Goal: Task Accomplishment & Management: Use online tool/utility

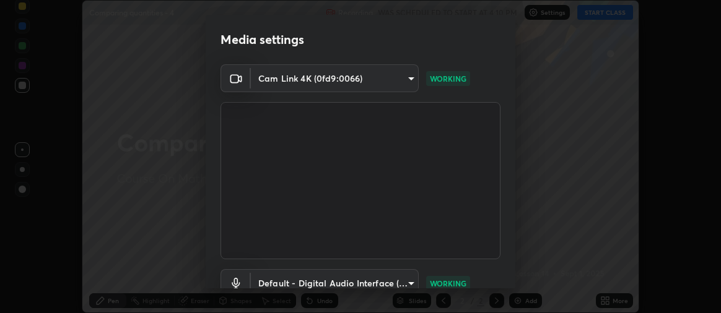
scroll to position [92, 0]
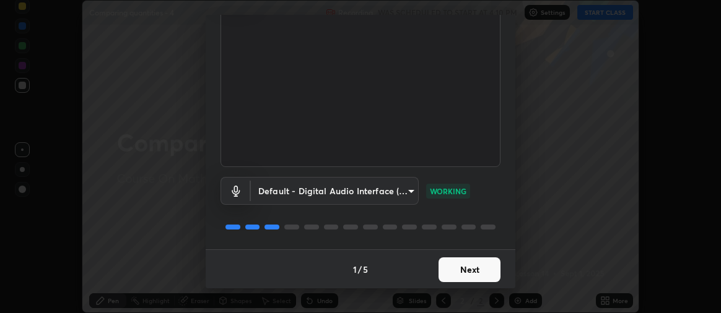
click at [476, 266] on button "Next" at bounding box center [469, 270] width 62 height 25
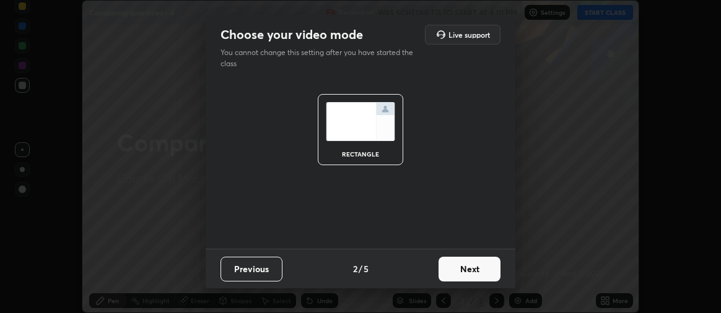
scroll to position [0, 0]
click at [477, 269] on button "Next" at bounding box center [469, 269] width 62 height 25
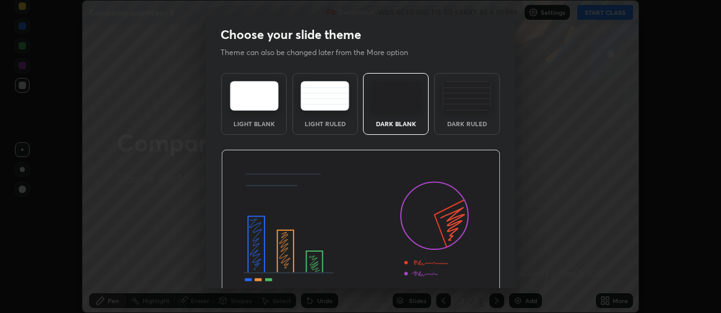
click at [481, 129] on div "Dark Ruled" at bounding box center [467, 104] width 66 height 62
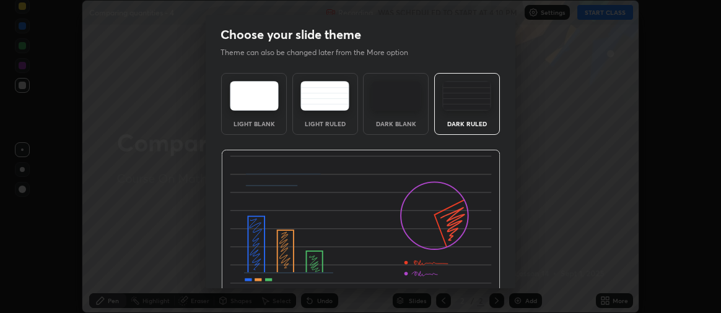
scroll to position [58, 0]
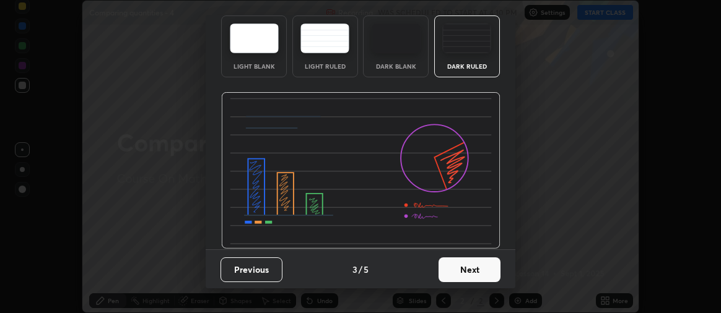
click at [489, 267] on button "Next" at bounding box center [469, 270] width 62 height 25
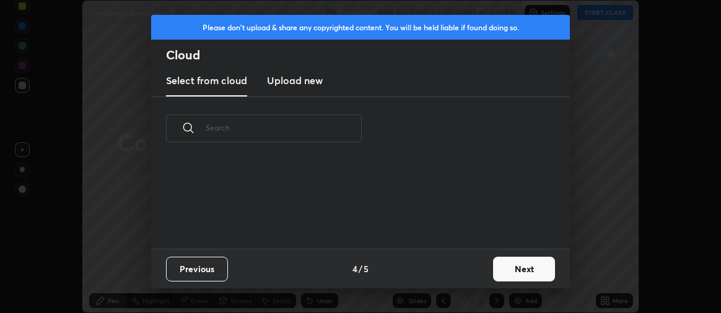
scroll to position [0, 0]
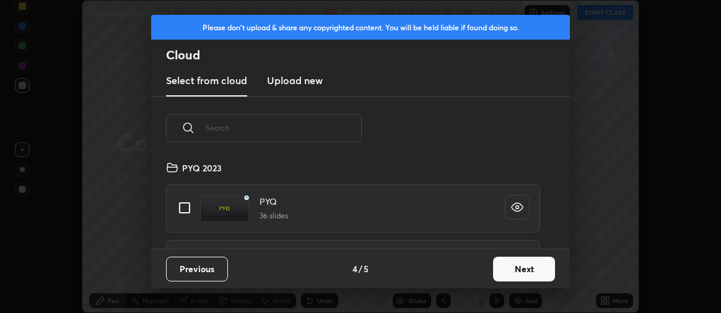
click at [507, 268] on button "Next" at bounding box center [524, 269] width 62 height 25
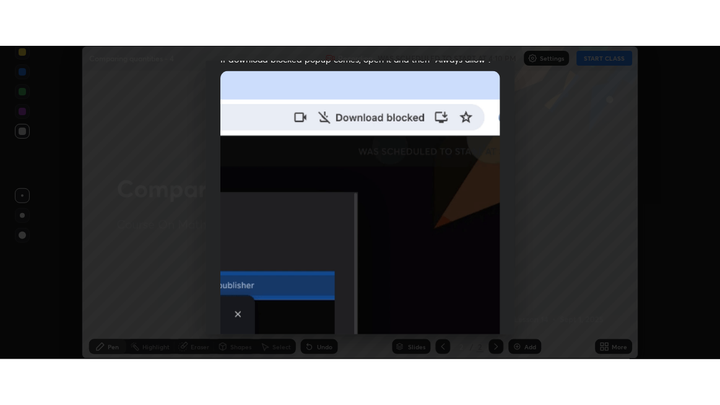
scroll to position [345, 0]
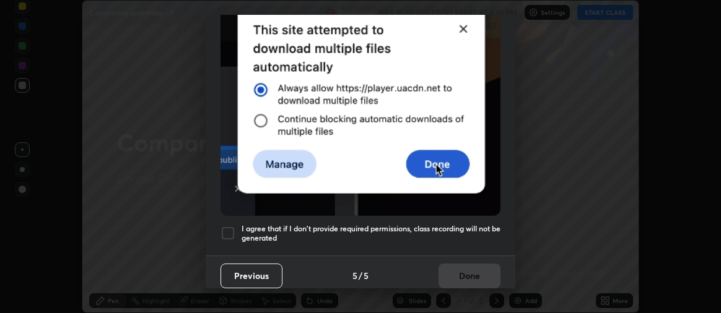
click at [479, 235] on h5 "I agree that if I don't provide required permissions, class recording will not …" at bounding box center [371, 233] width 259 height 19
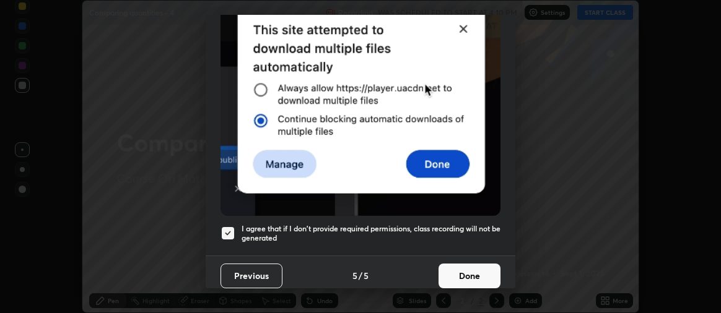
click at [478, 270] on button "Done" at bounding box center [469, 276] width 62 height 25
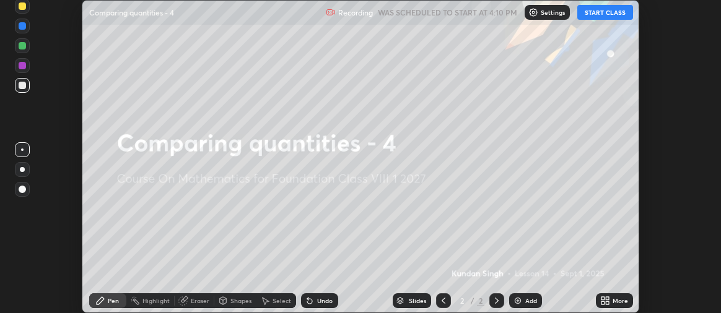
click at [606, 19] on button "START CLASS" at bounding box center [605, 12] width 56 height 15
click at [612, 302] on div "More" at bounding box center [614, 301] width 37 height 15
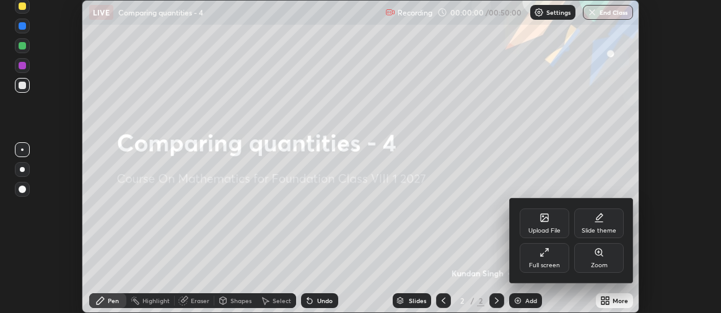
click at [558, 264] on div "Full screen" at bounding box center [544, 266] width 31 height 6
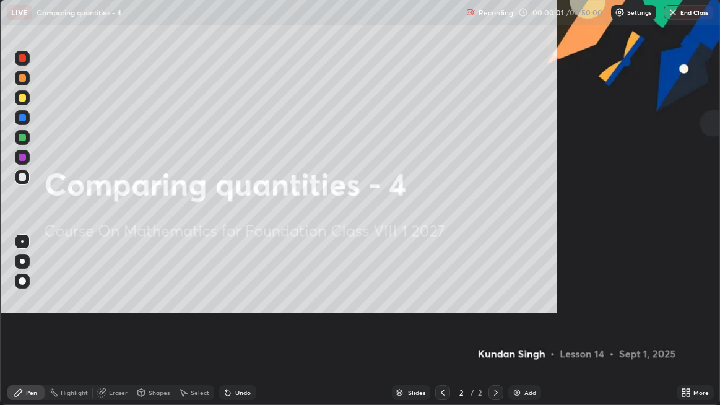
scroll to position [405, 720]
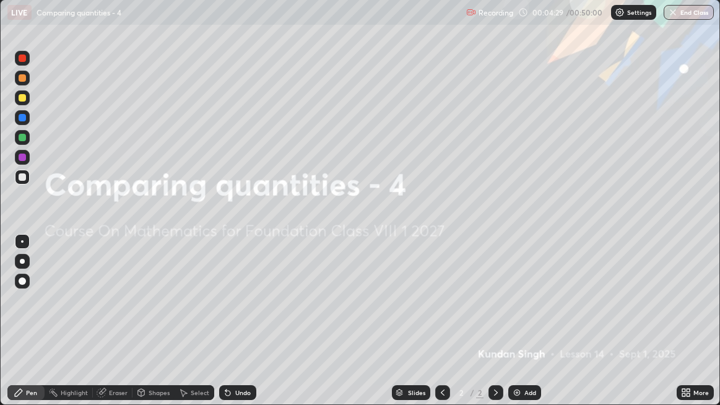
click at [525, 313] on div "Add" at bounding box center [531, 393] width 12 height 6
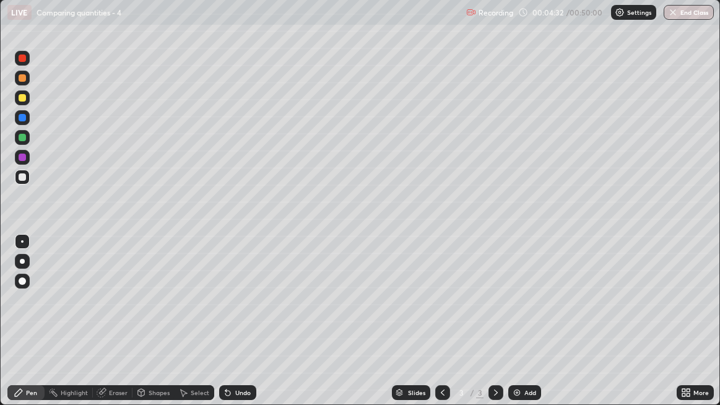
click at [27, 102] on div at bounding box center [22, 97] width 15 height 15
click at [22, 261] on div at bounding box center [22, 261] width 5 height 5
click at [26, 180] on div at bounding box center [22, 177] width 15 height 15
click at [502, 313] on div at bounding box center [496, 392] width 15 height 15
click at [526, 313] on div "Add" at bounding box center [531, 393] width 12 height 6
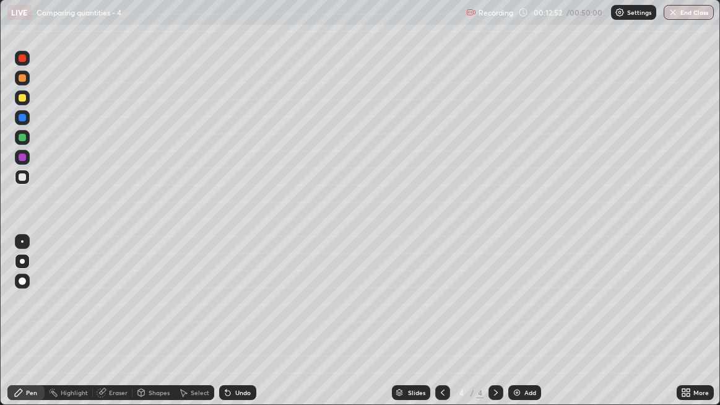
click at [27, 98] on div at bounding box center [22, 97] width 15 height 15
click at [521, 313] on div "Add" at bounding box center [524, 392] width 33 height 15
click at [27, 180] on div at bounding box center [22, 177] width 15 height 15
click at [25, 101] on div at bounding box center [22, 97] width 15 height 15
click at [520, 313] on img at bounding box center [517, 393] width 10 height 10
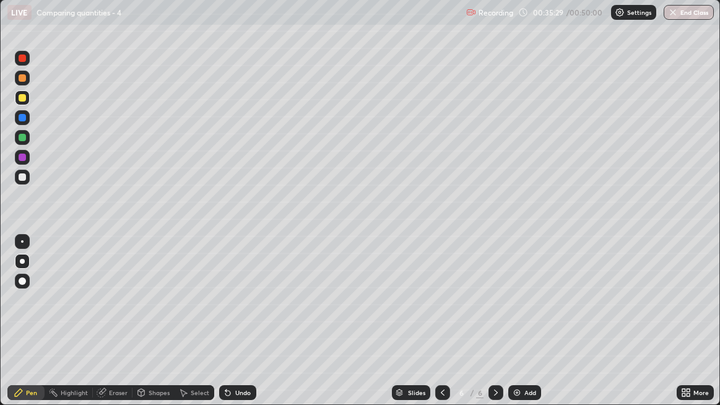
click at [25, 161] on div at bounding box center [22, 157] width 15 height 15
click at [521, 313] on img at bounding box center [517, 393] width 10 height 10
click at [690, 15] on button "End Class" at bounding box center [689, 12] width 50 height 15
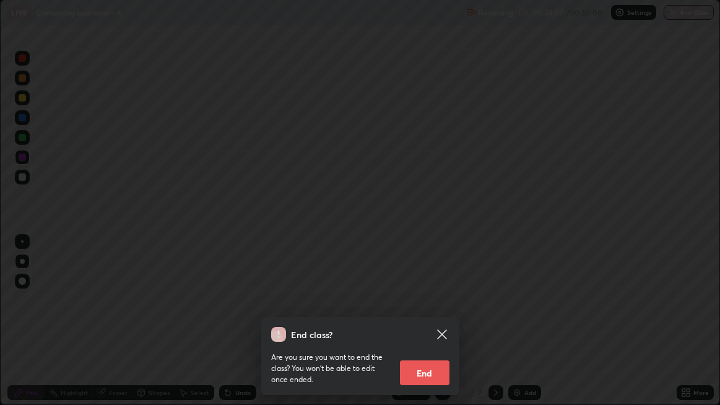
click at [429, 313] on button "End" at bounding box center [425, 372] width 50 height 25
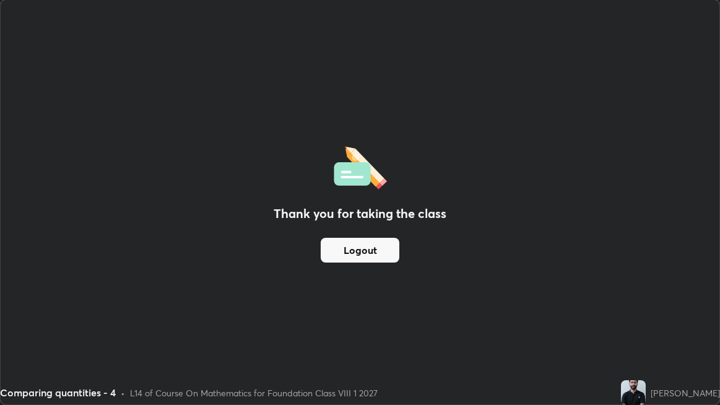
click at [385, 251] on button "Logout" at bounding box center [360, 250] width 79 height 25
